Goal: Task Accomplishment & Management: Manage account settings

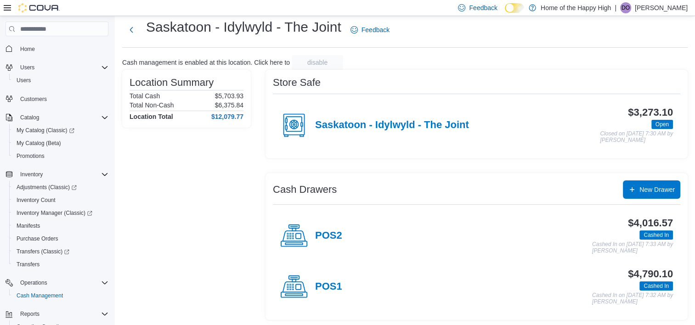
scroll to position [23, 0]
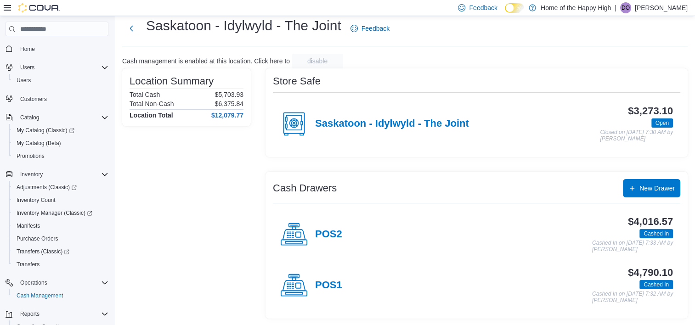
click at [655, 8] on p "[PERSON_NAME]" at bounding box center [661, 7] width 53 height 11
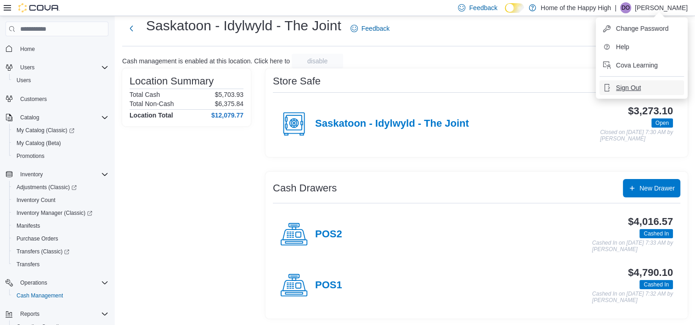
click at [622, 83] on span "Sign Out" at bounding box center [628, 87] width 25 height 9
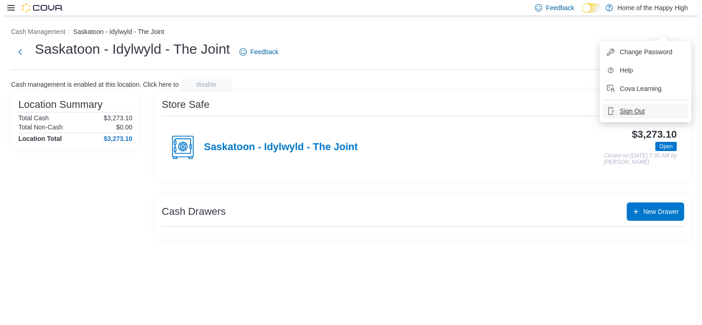
scroll to position [0, 0]
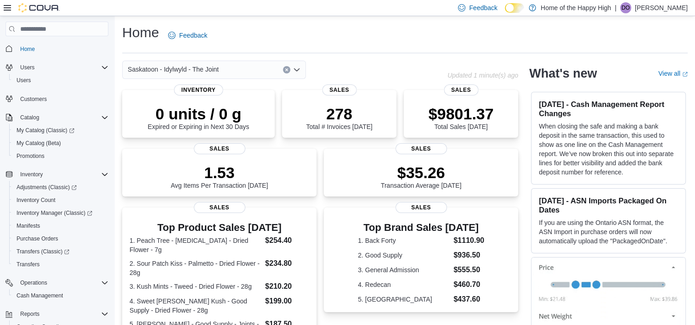
click at [669, 11] on p "[PERSON_NAME]" at bounding box center [661, 7] width 53 height 11
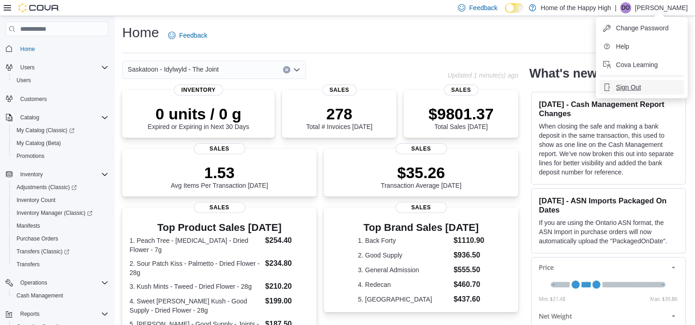
click at [620, 94] on button "Sign Out" at bounding box center [642, 87] width 85 height 15
